Goal: Transaction & Acquisition: Purchase product/service

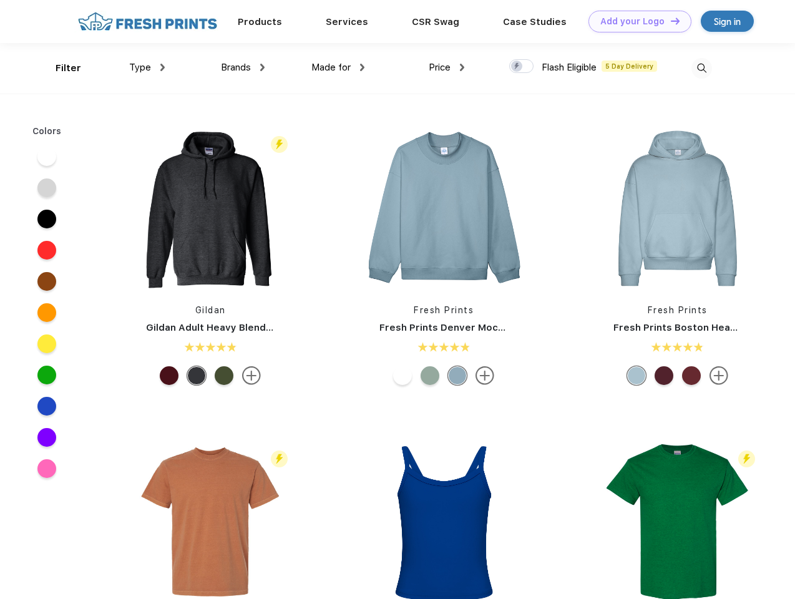
click at [636, 21] on link "Add your Logo Design Tool" at bounding box center [640, 22] width 103 height 22
click at [0, 0] on div "Design Tool" at bounding box center [0, 0] width 0 height 0
click at [670, 21] on link "Add your Logo Design Tool" at bounding box center [640, 22] width 103 height 22
click at [60, 68] on div "Filter" at bounding box center [69, 68] width 26 height 14
click at [147, 67] on span "Type" at bounding box center [140, 67] width 22 height 11
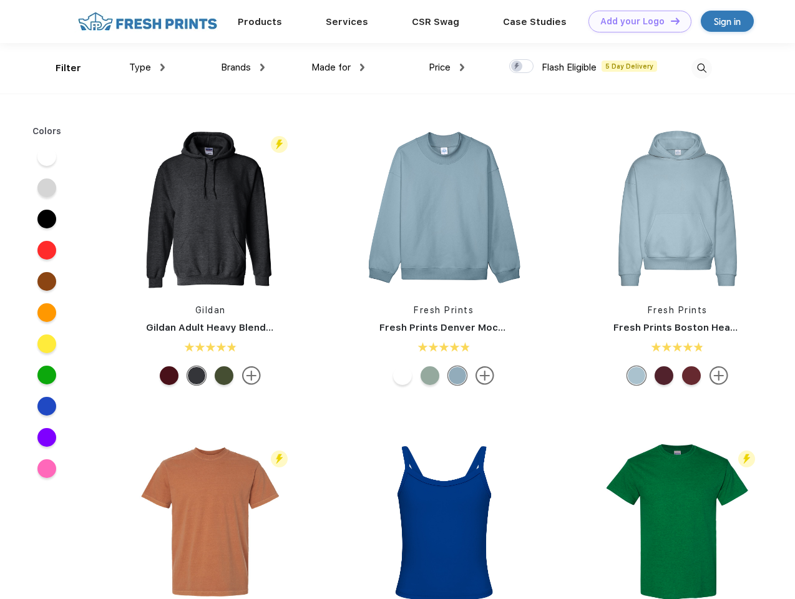
click at [243, 67] on span "Brands" at bounding box center [236, 67] width 30 height 11
click at [338, 67] on span "Made for" at bounding box center [331, 67] width 39 height 11
click at [447, 67] on span "Price" at bounding box center [440, 67] width 22 height 11
click at [522, 67] on div at bounding box center [521, 66] width 24 height 14
click at [518, 67] on input "checkbox" at bounding box center [513, 63] width 8 height 8
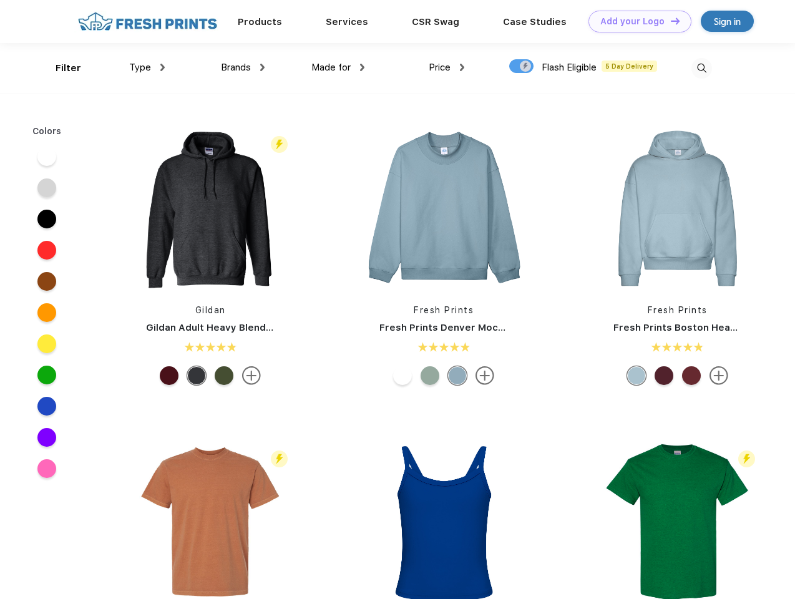
click at [702, 68] on img at bounding box center [702, 68] width 21 height 21
